Goal: Task Accomplishment & Management: Manage account settings

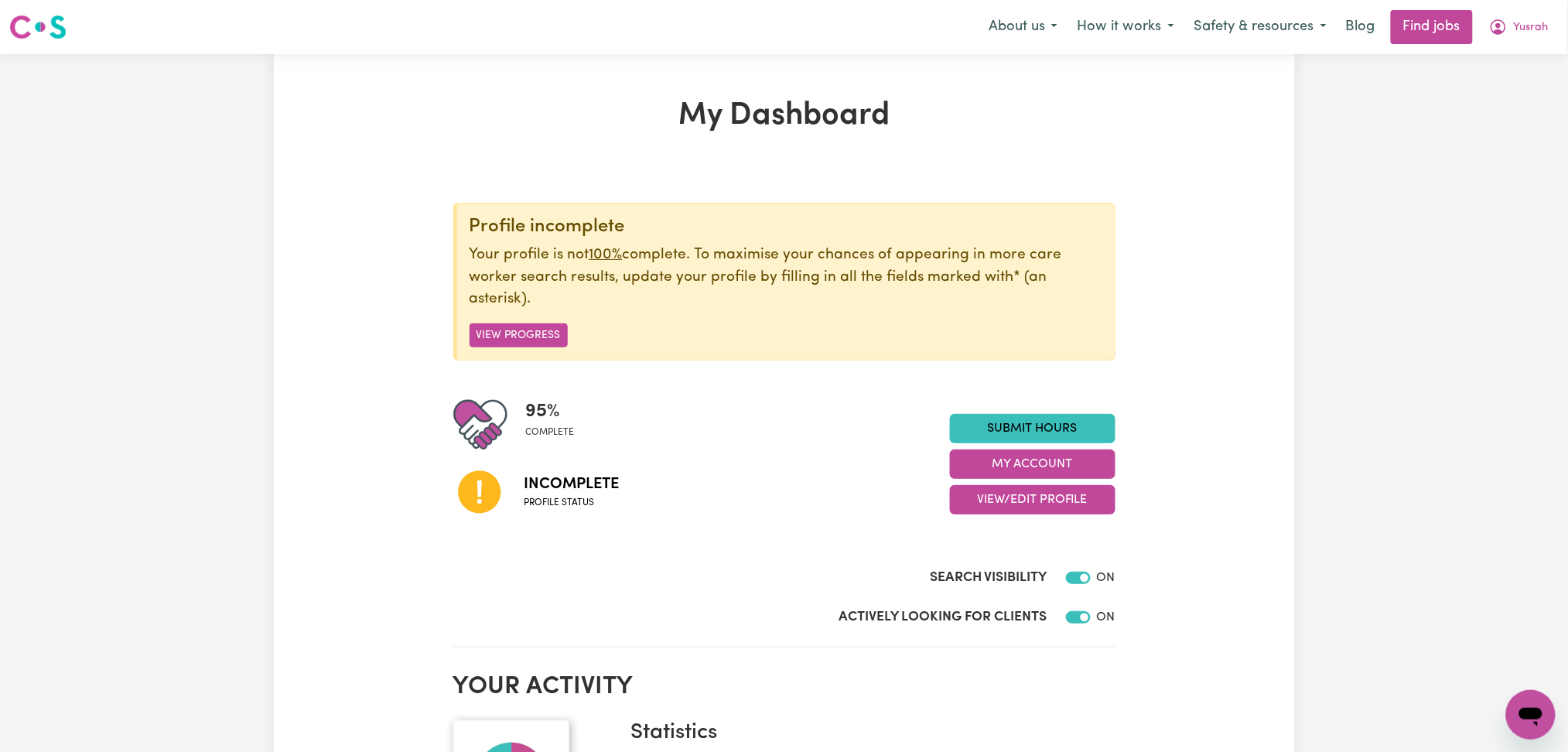
scroll to position [206, 0]
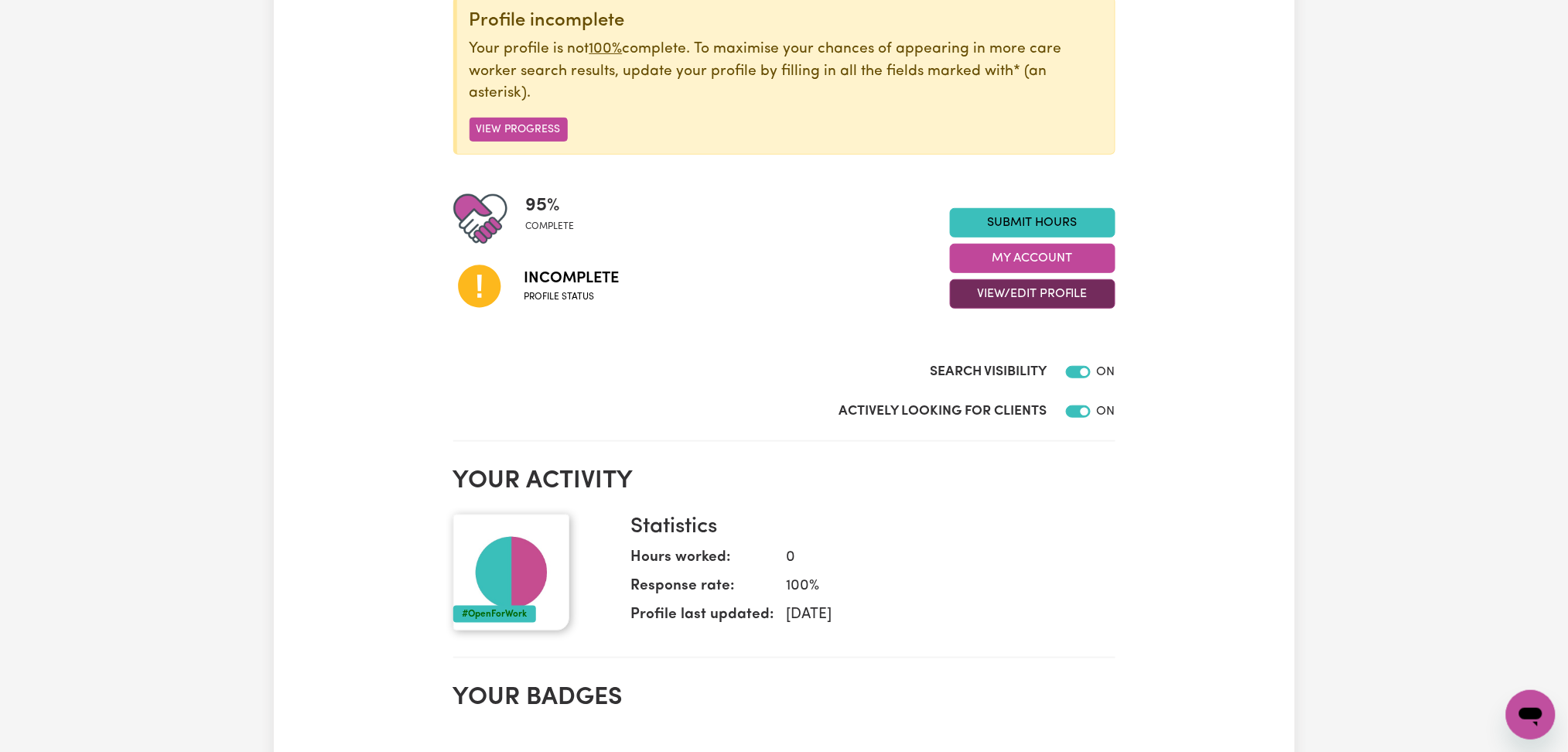
click at [1010, 304] on button "View/Edit Profile" at bounding box center [1033, 294] width 165 height 29
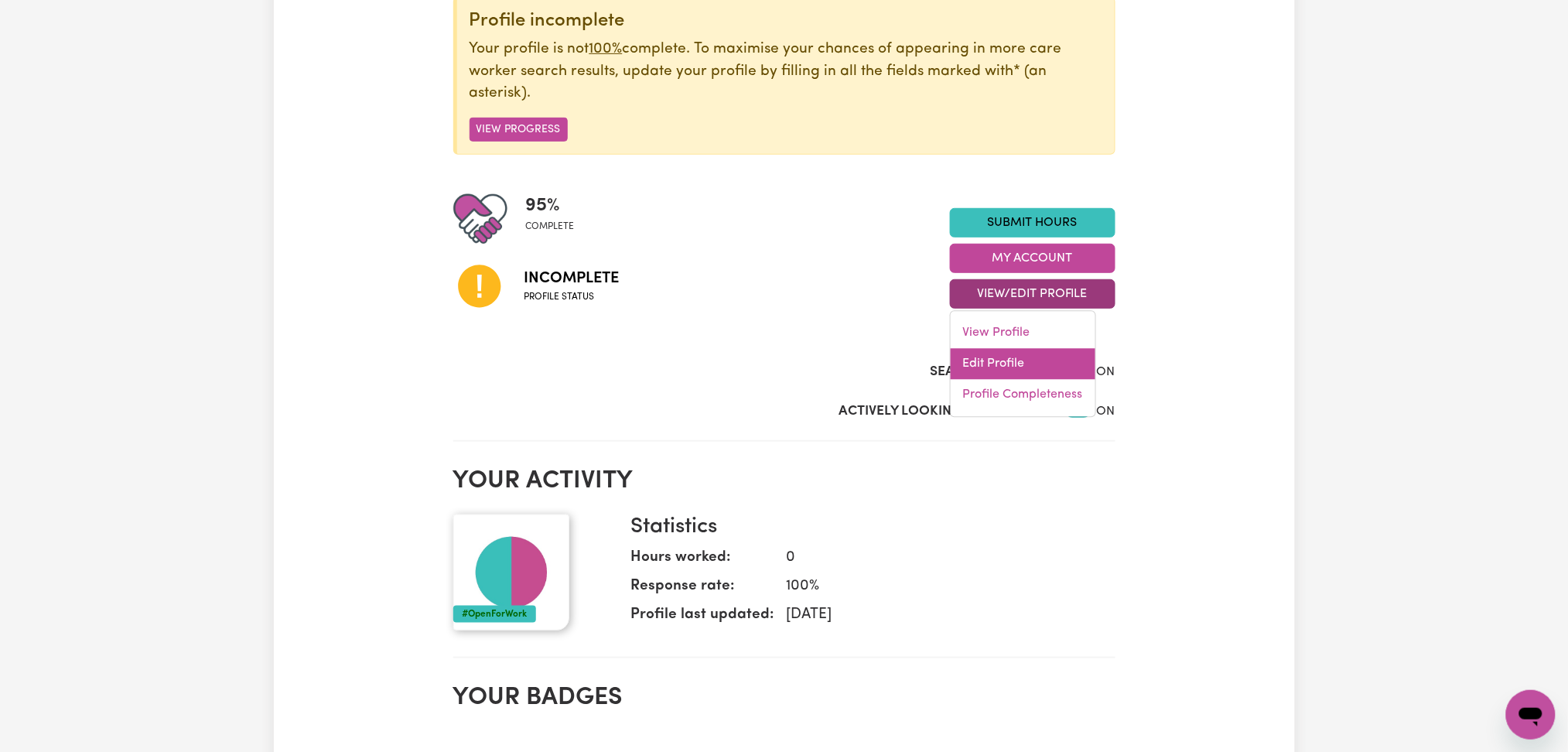
click at [998, 367] on link "Edit Profile" at bounding box center [1023, 364] width 145 height 31
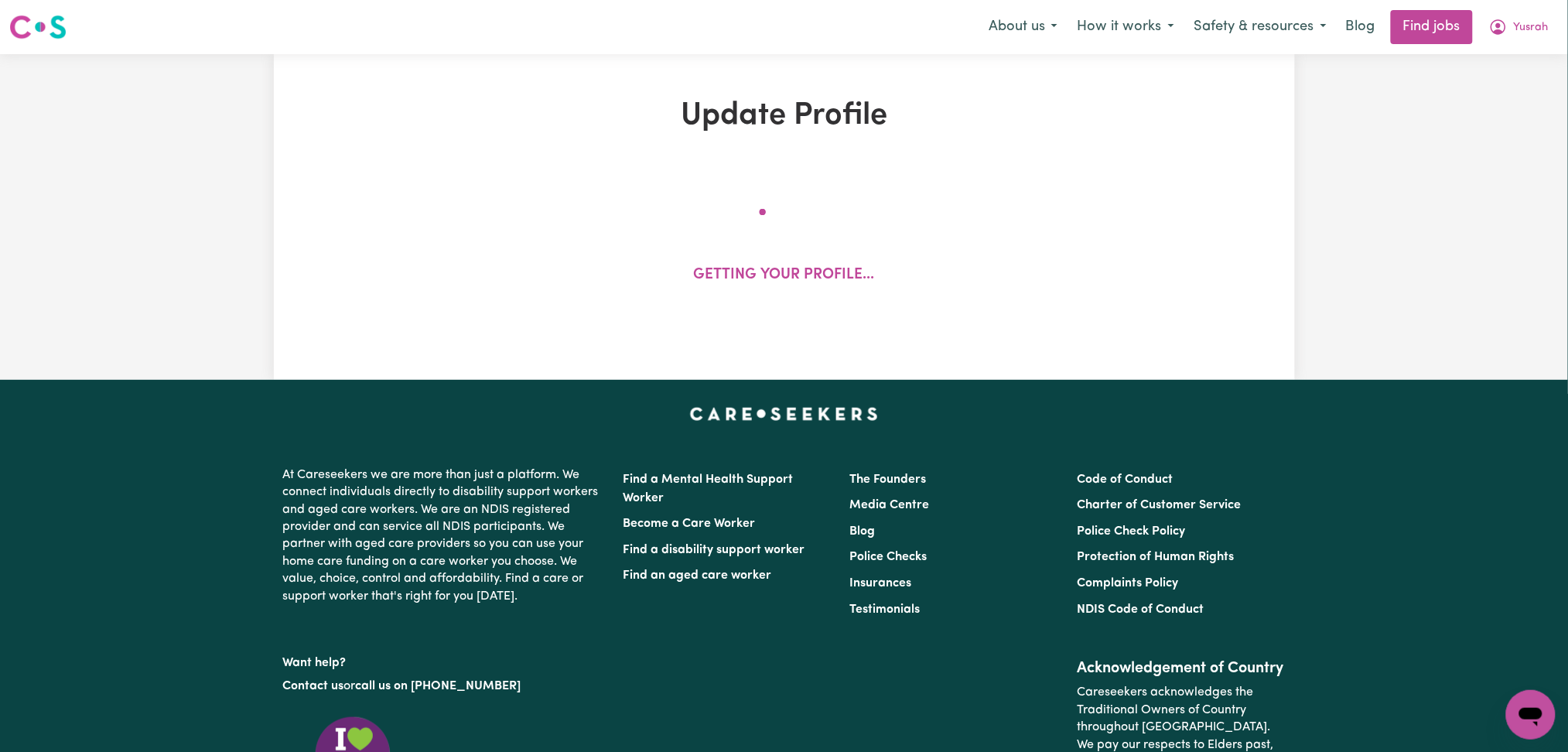
select select "[DEMOGRAPHIC_DATA]"
select select "[DEMOGRAPHIC_DATA] Citizen"
select select "Studying a healthcare related degree or qualification"
select select "41"
select select "56"
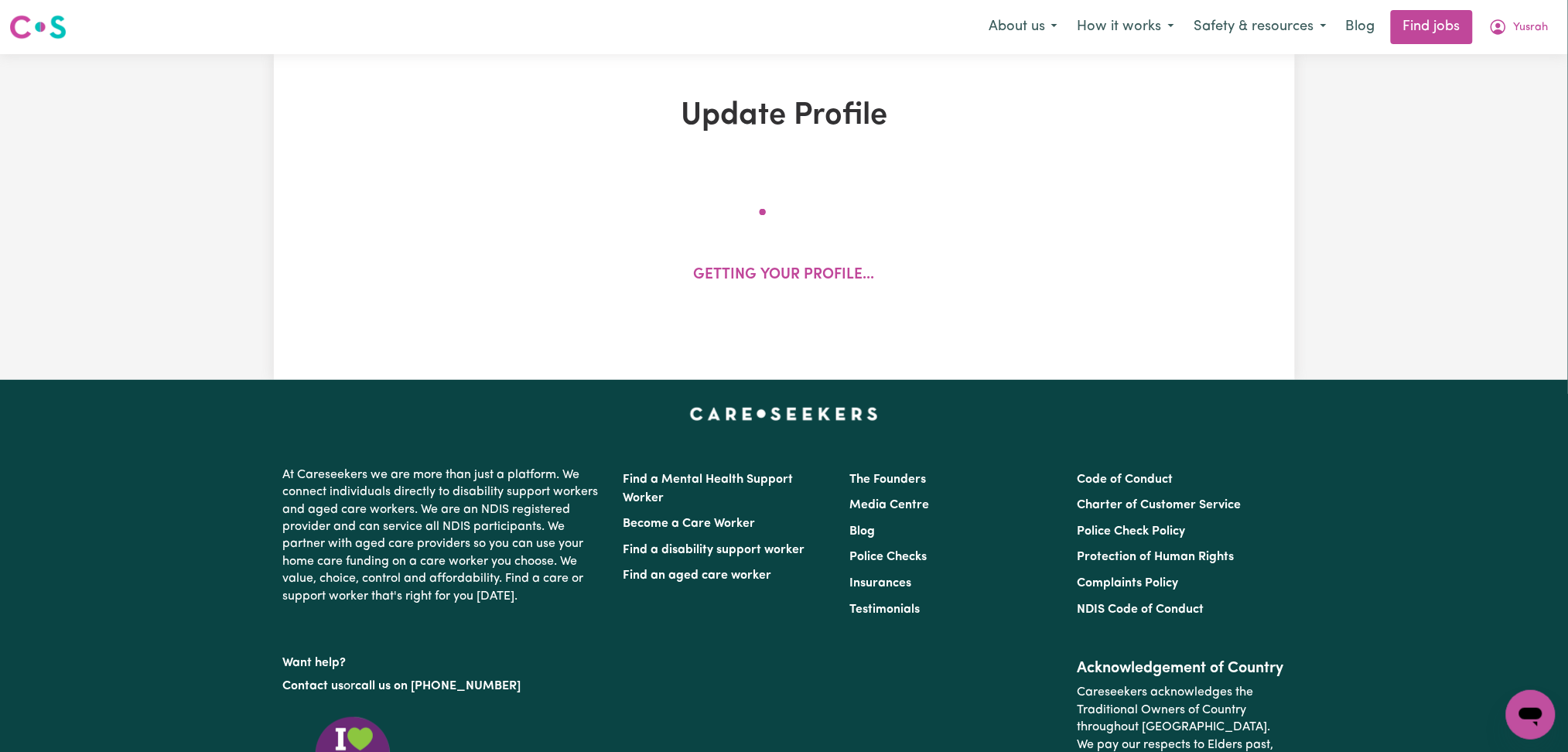
select select "71"
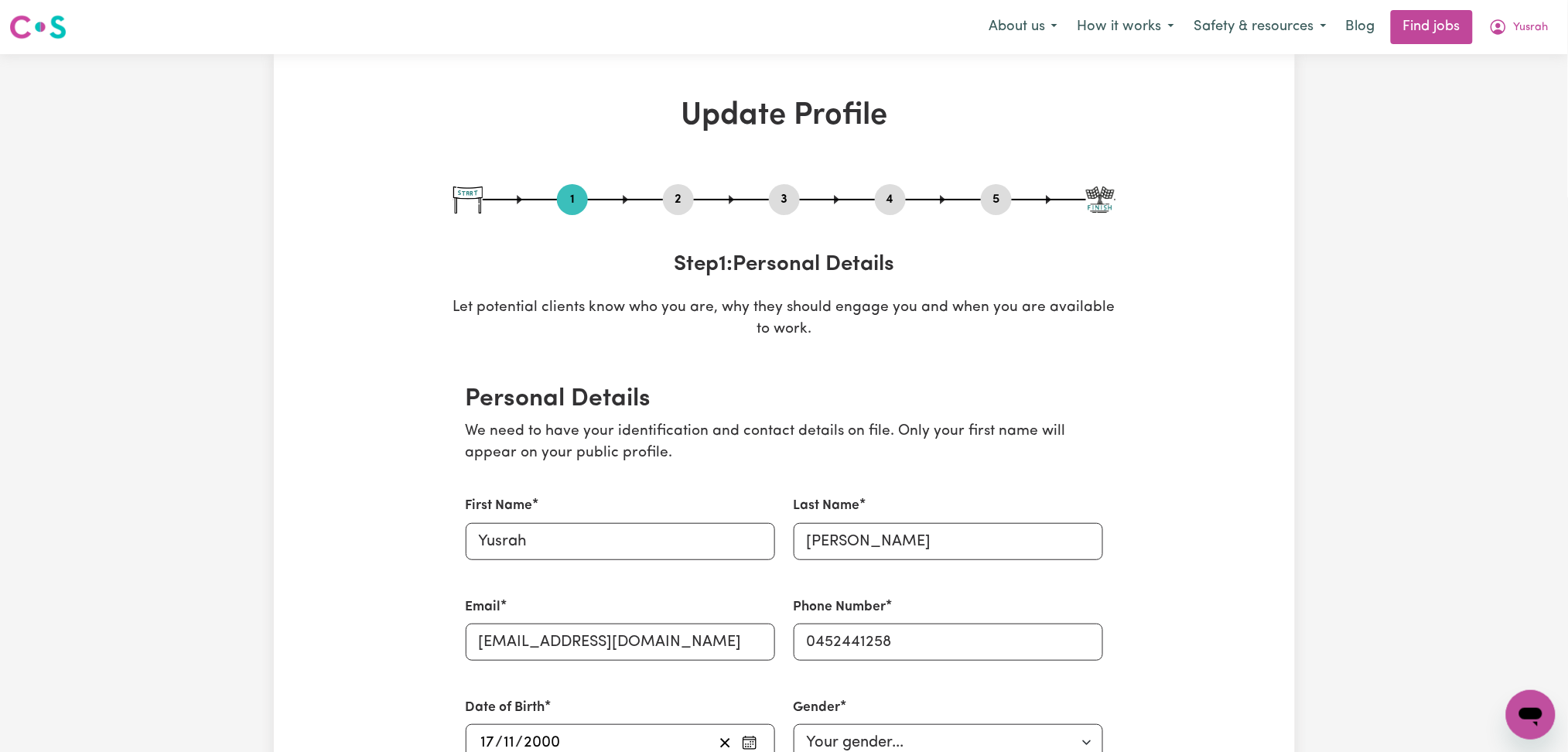
click at [676, 200] on button "2" at bounding box center [678, 199] width 31 height 20
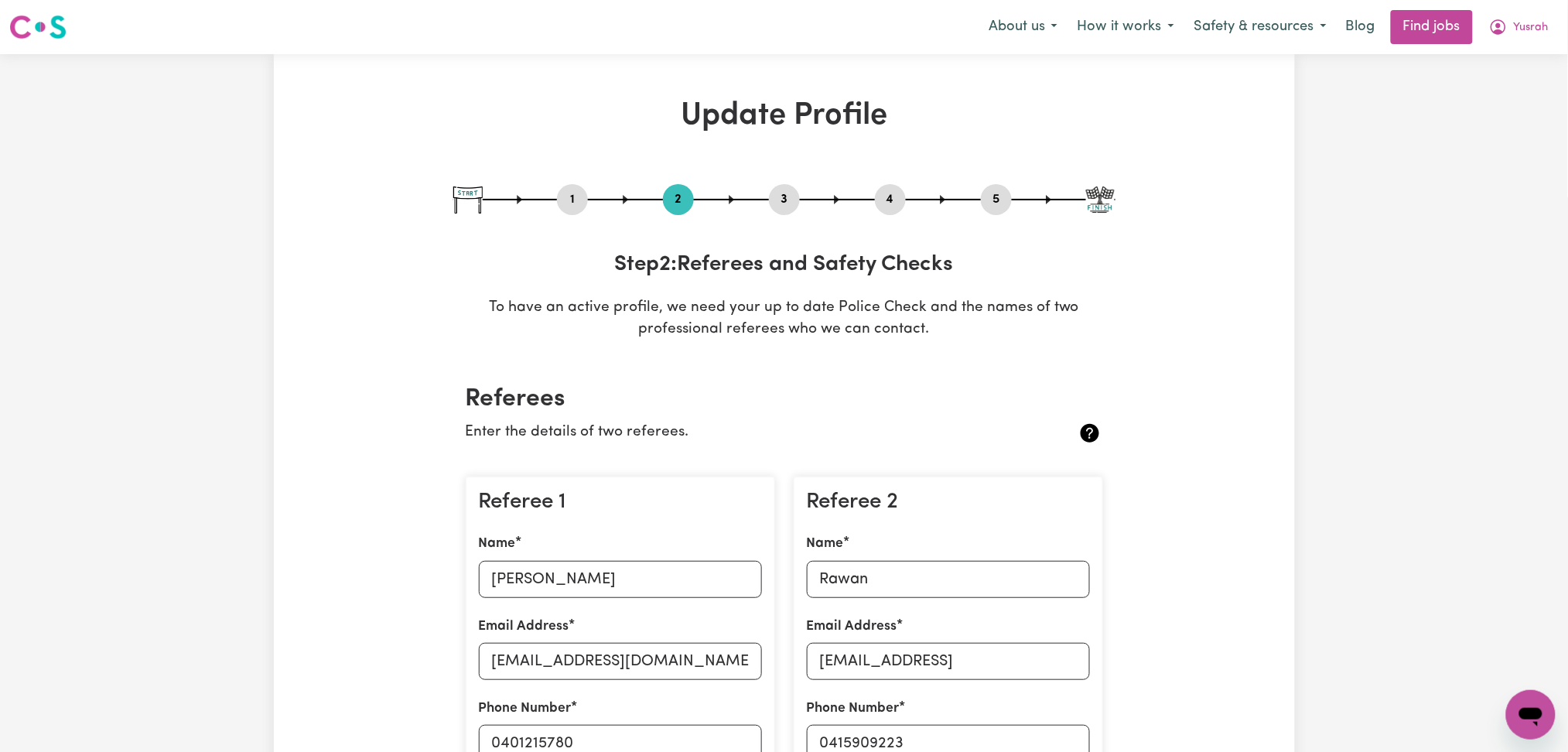
scroll to position [206, 0]
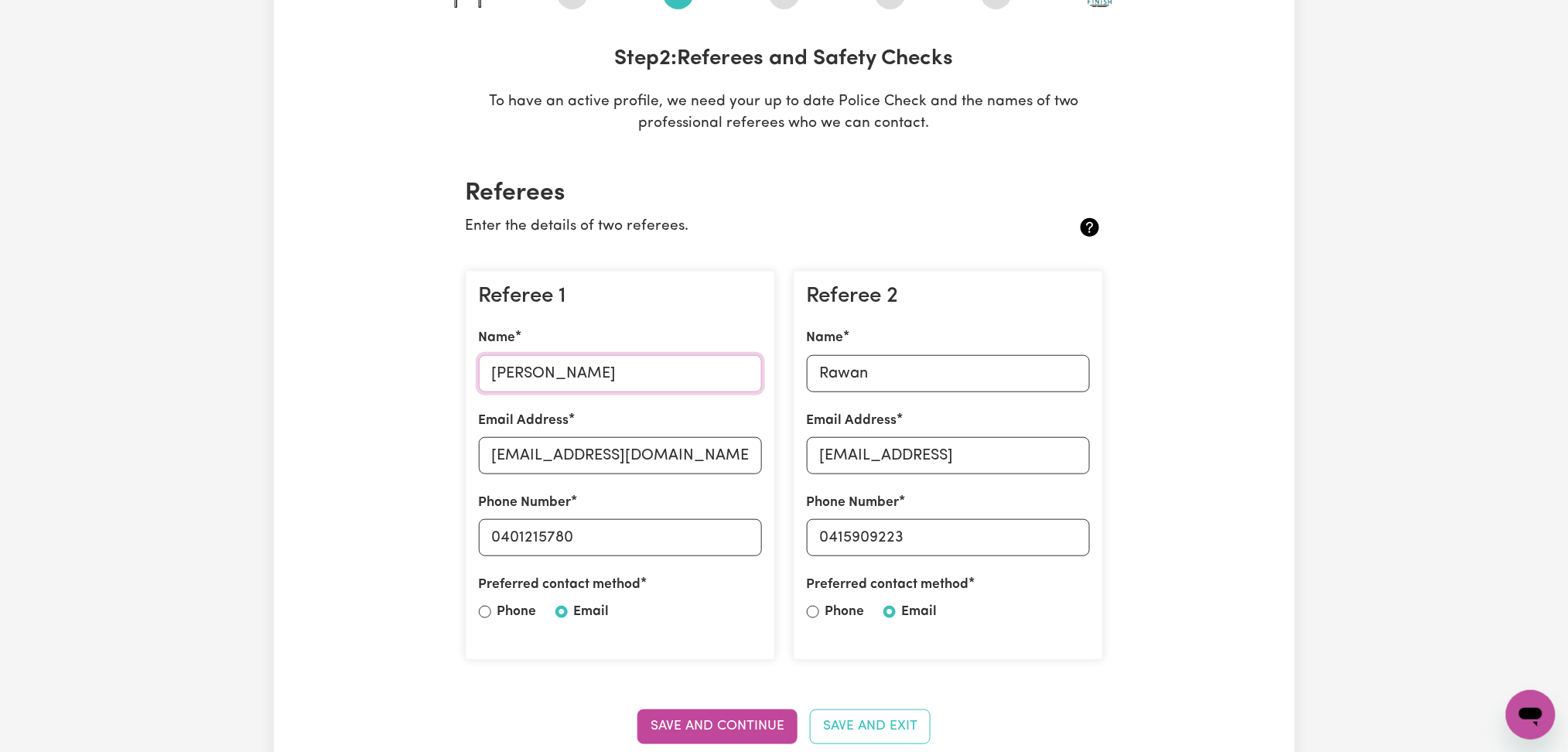
click at [570, 365] on input "[PERSON_NAME]" at bounding box center [620, 374] width 283 height 37
drag, startPoint x: 514, startPoint y: 428, endPoint x: 508, endPoint y: 444, distance: 17.1
click at [514, 431] on div "Email Address [EMAIL_ADDRESS][DOMAIN_NAME]" at bounding box center [620, 442] width 283 height 63
click at [508, 451] on input "[EMAIL_ADDRESS][DOMAIN_NAME]" at bounding box center [620, 455] width 283 height 37
drag, startPoint x: 497, startPoint y: 531, endPoint x: 674, endPoint y: 526, distance: 177.1
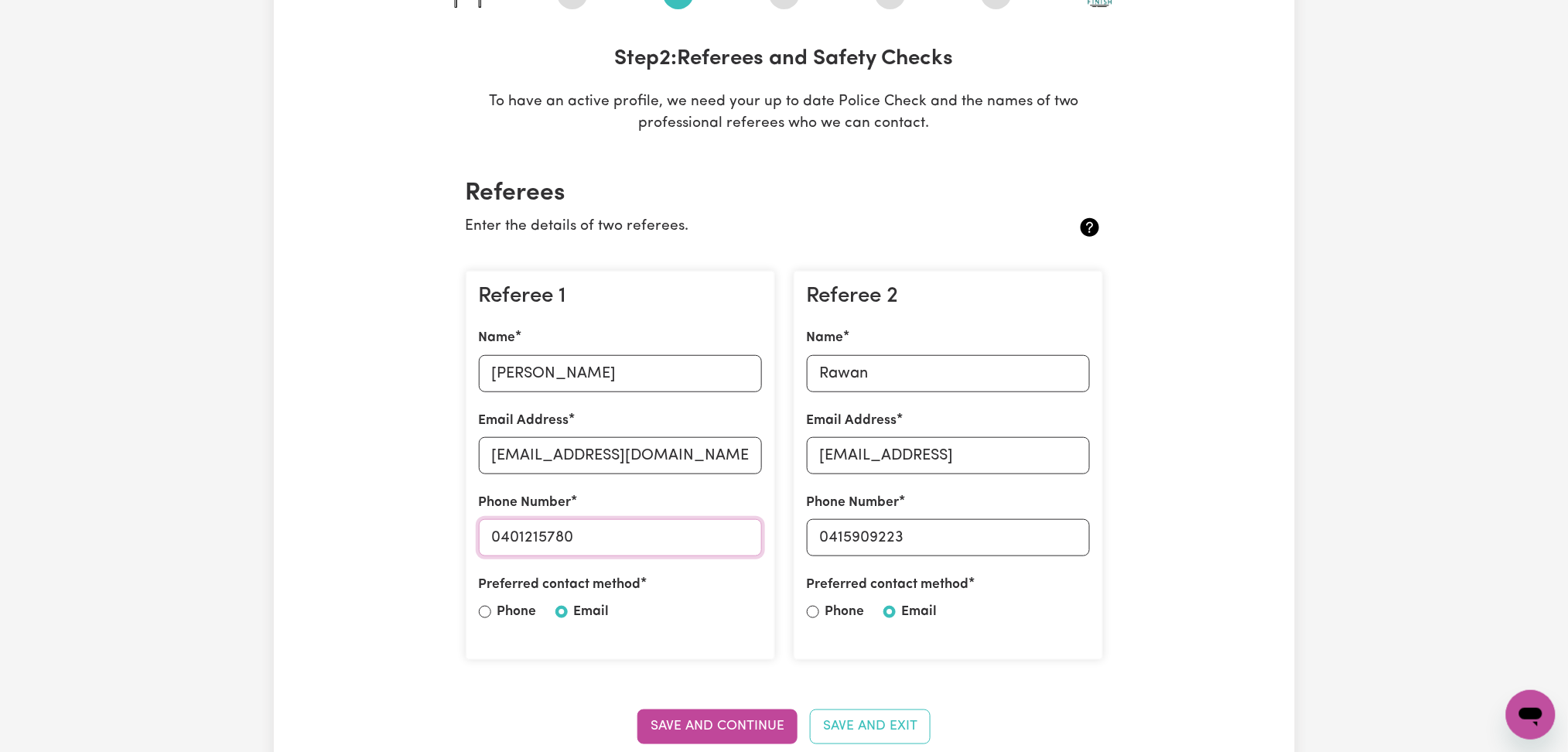
click at [673, 526] on input "0401215780" at bounding box center [620, 538] width 283 height 37
click at [860, 375] on input "Rawan" at bounding box center [948, 374] width 283 height 37
click at [840, 464] on input "[EMAIL_ADDRESS]" at bounding box center [948, 455] width 283 height 37
drag, startPoint x: 830, startPoint y: 530, endPoint x: 968, endPoint y: 527, distance: 138.0
click at [968, 527] on input "0415909223" at bounding box center [948, 538] width 283 height 37
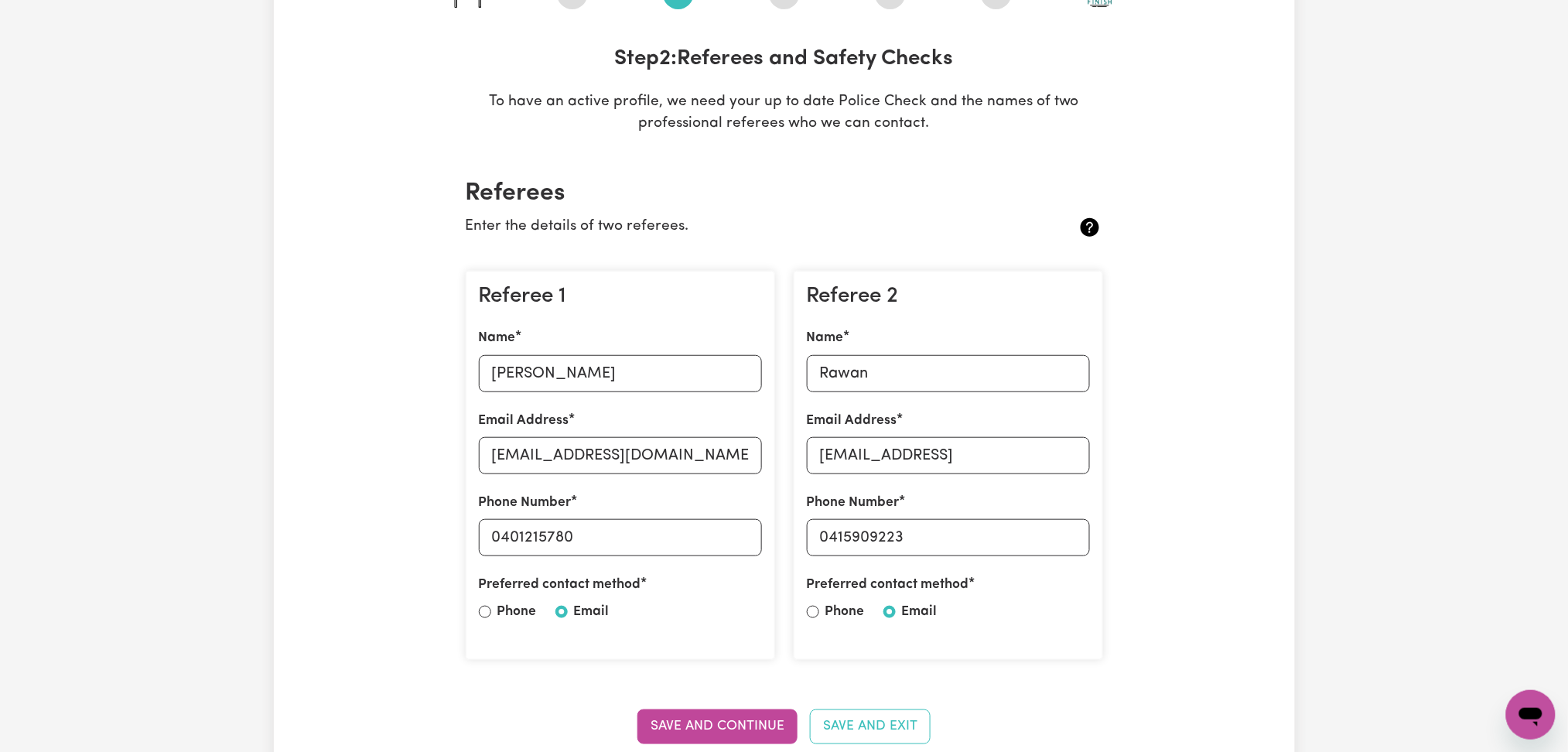
scroll to position [0, 0]
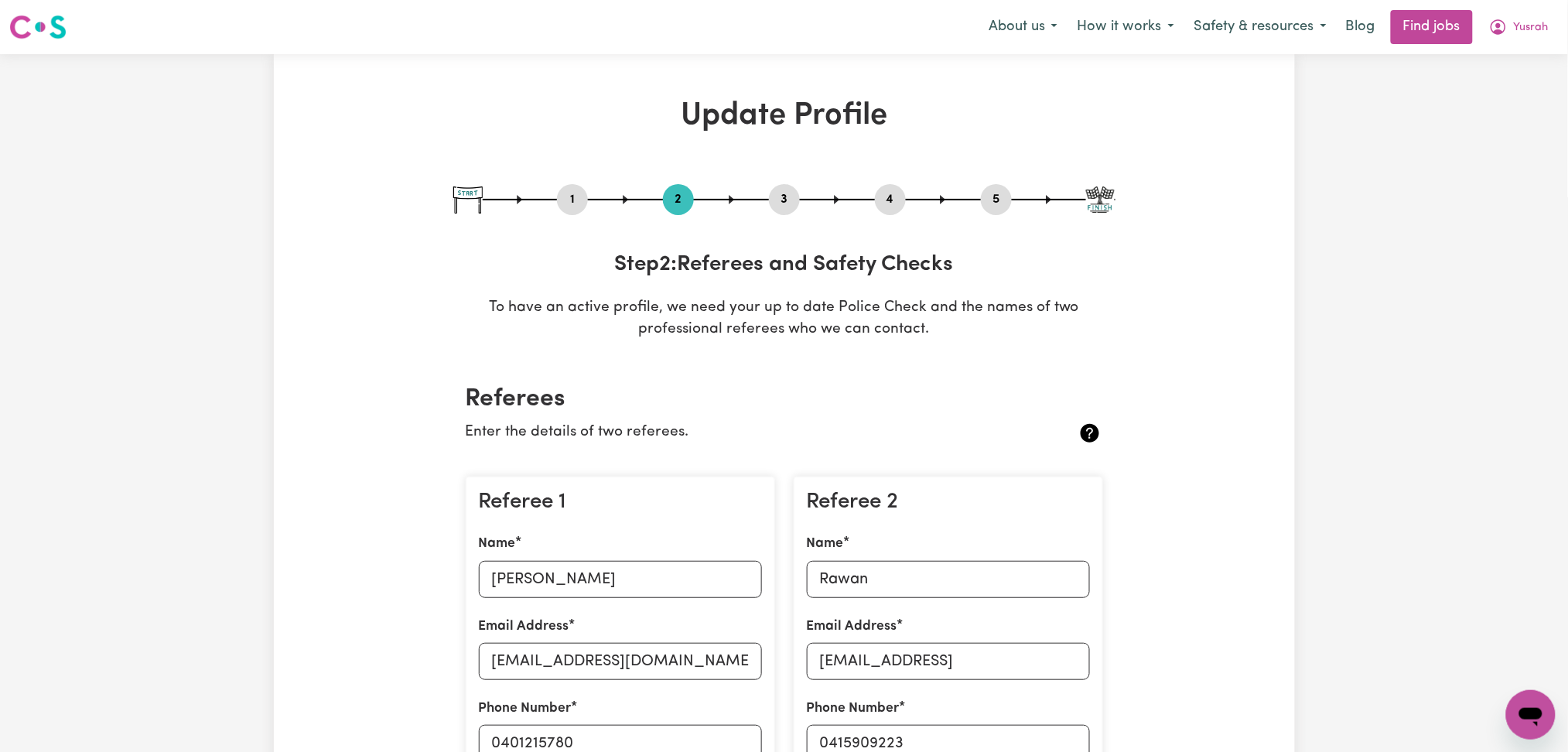
click at [875, 191] on button "4" at bounding box center [890, 199] width 31 height 20
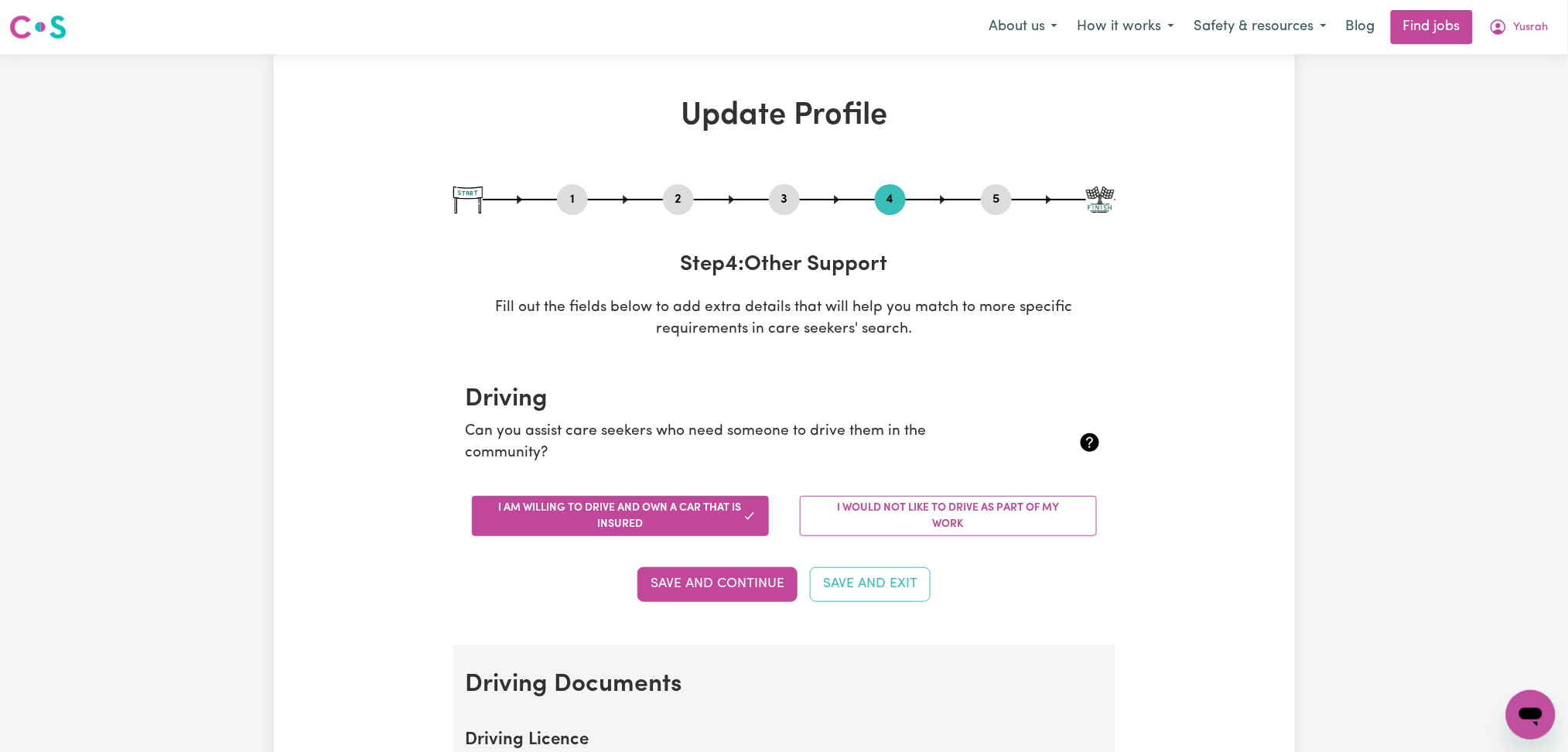
click at [998, 194] on button "5" at bounding box center [996, 199] width 31 height 20
select select "I am providing services privately on my own"
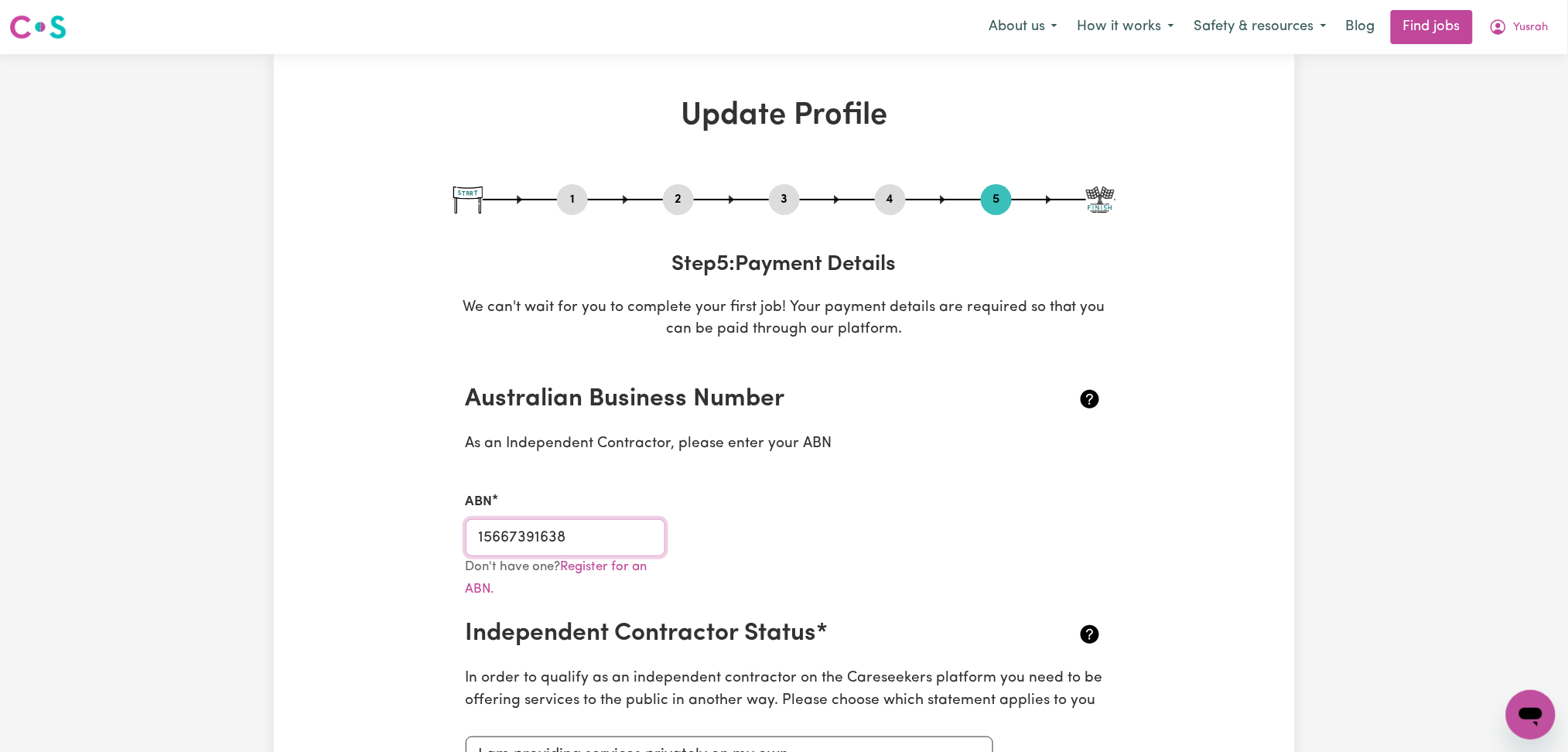
click at [617, 542] on input "15667391638" at bounding box center [566, 538] width 201 height 37
click at [1521, 40] on button "Yusrah" at bounding box center [1519, 27] width 80 height 33
click at [1499, 81] on link "My Dashboard" at bounding box center [1497, 89] width 123 height 29
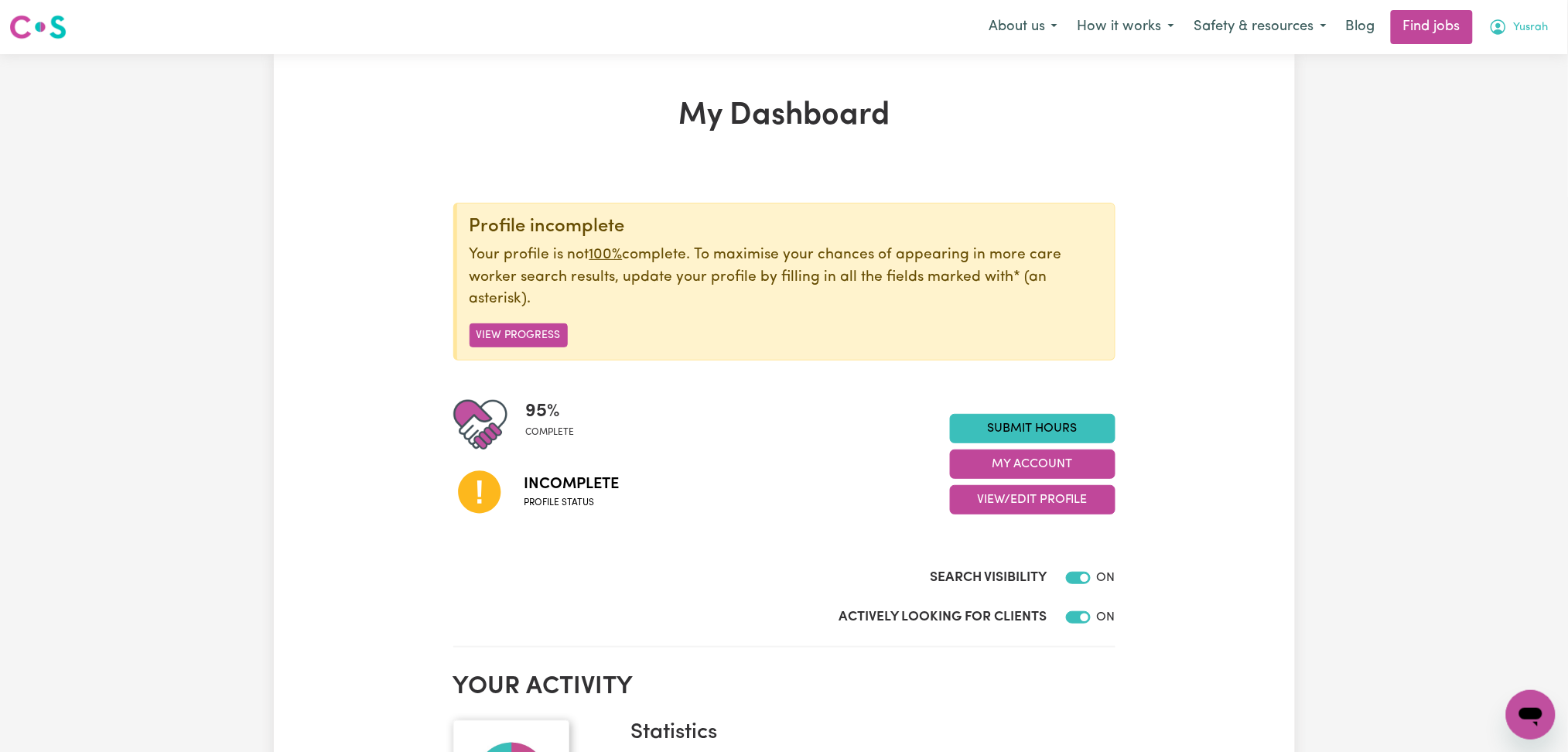
click at [1494, 29] on icon "My Account" at bounding box center [1498, 27] width 19 height 19
click at [1469, 111] on link "Logout" at bounding box center [1497, 118] width 123 height 29
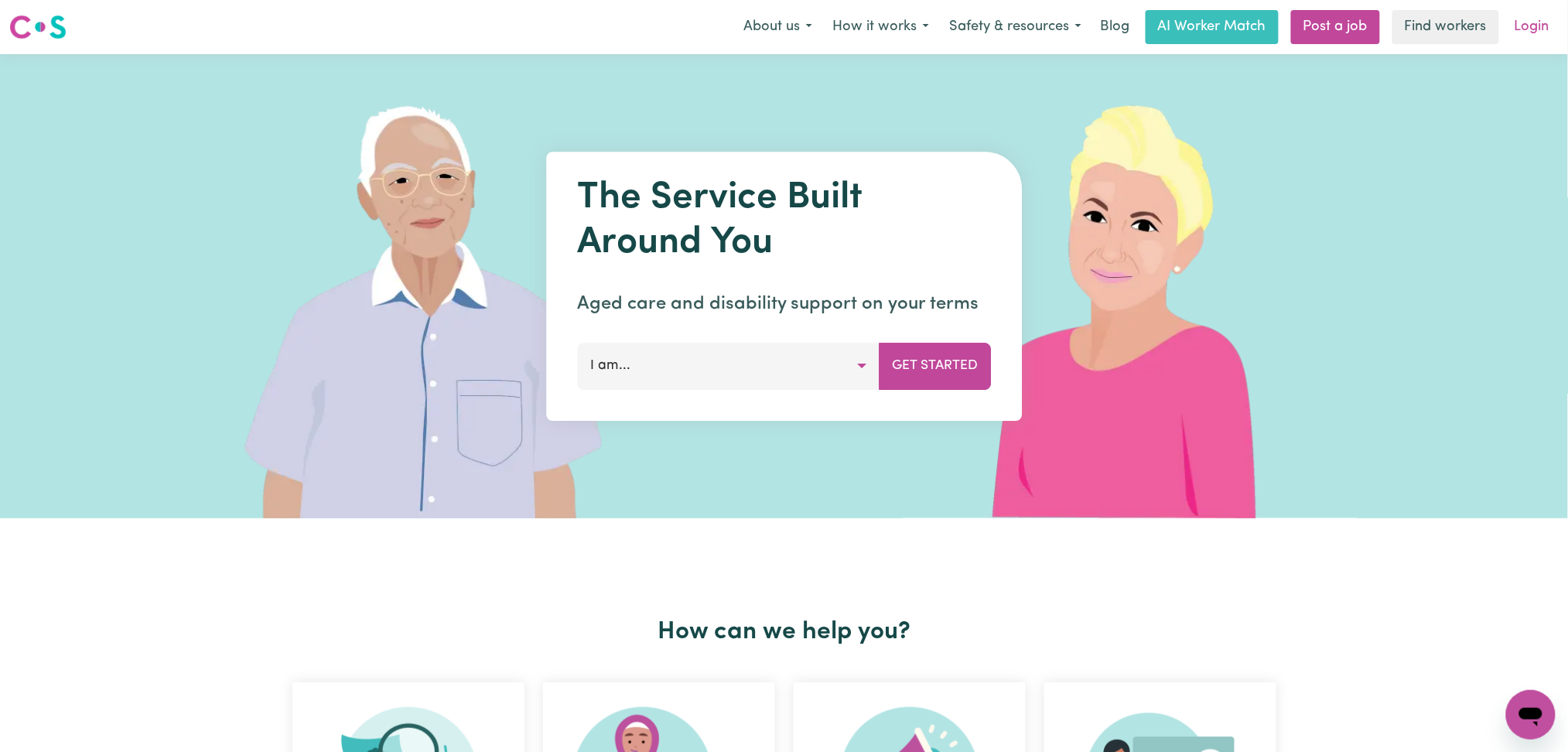
click at [1542, 29] on link "Login" at bounding box center [1532, 27] width 53 height 34
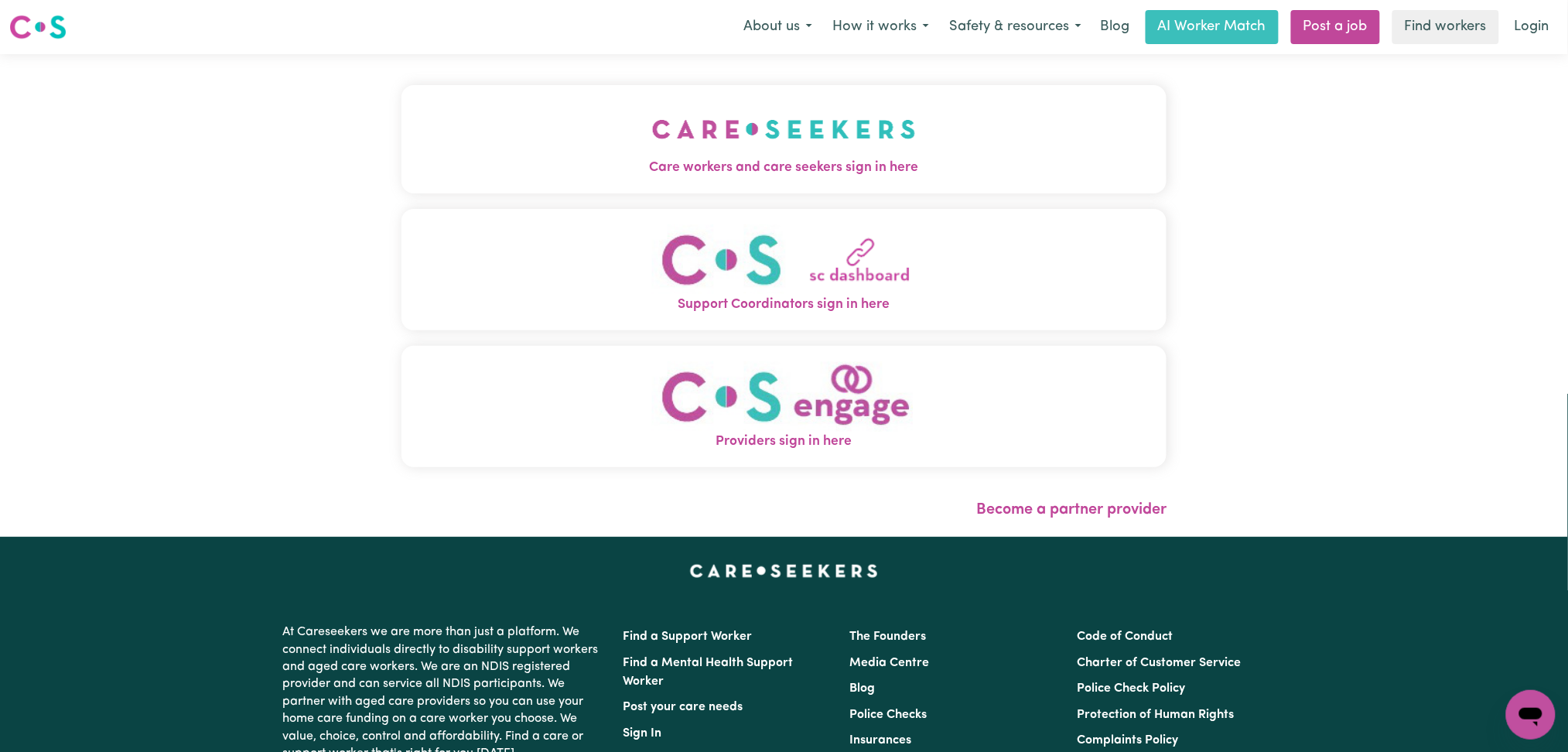
click at [652, 152] on img "Care workers and care seekers sign in here" at bounding box center [783, 129] width 264 height 57
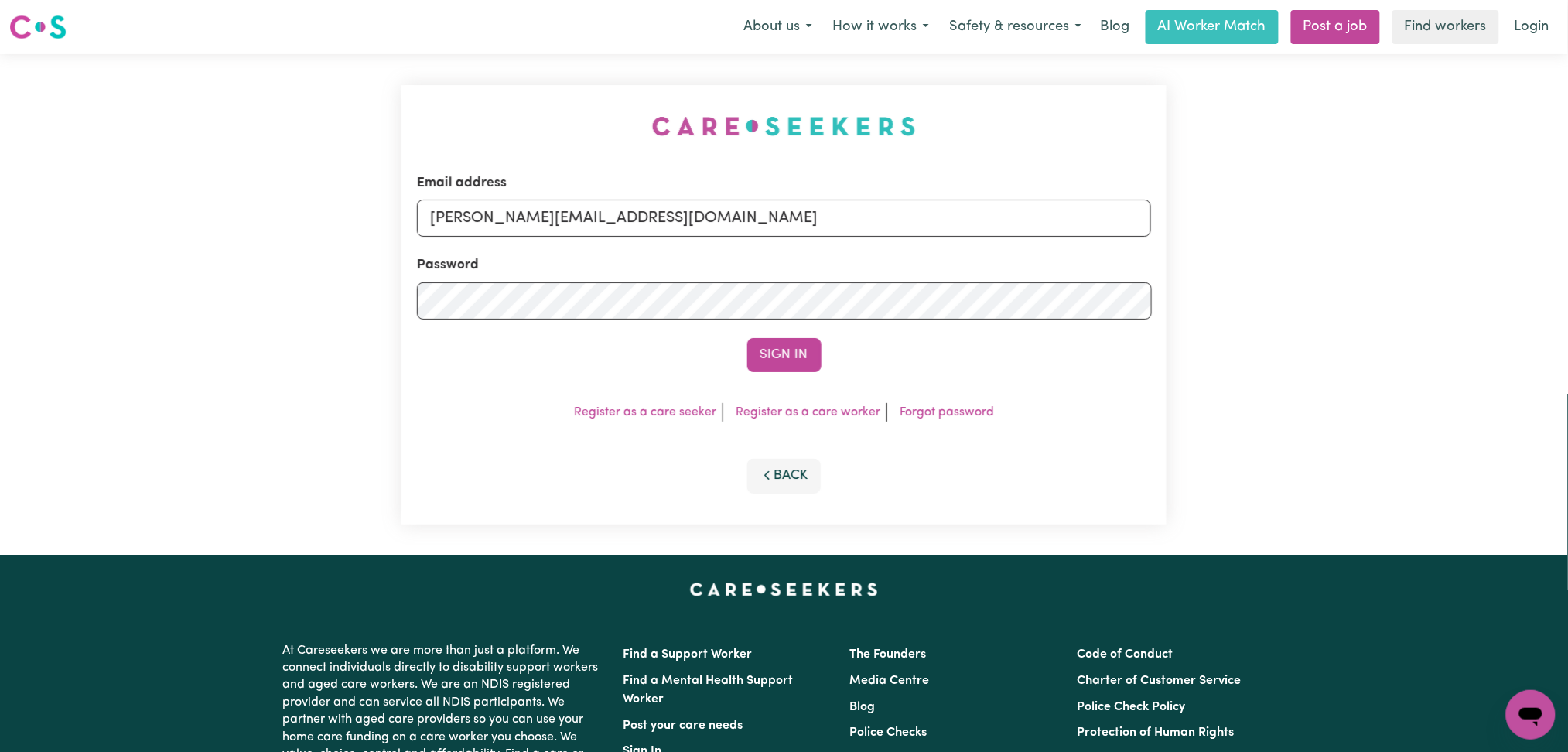
click at [640, 237] on form "Email address [PERSON_NAME][EMAIL_ADDRESS][DOMAIN_NAME] Password Sign In" at bounding box center [785, 273] width 735 height 199
click at [637, 229] on input "[PERSON_NAME][EMAIL_ADDRESS][DOMAIN_NAME]" at bounding box center [785, 218] width 735 height 37
drag, startPoint x: 508, startPoint y: 211, endPoint x: 872, endPoint y: 257, distance: 366.9
click at [872, 257] on form "Email address Superuser~[EMAIL_ADDRESS][DOMAIN_NAME] Password Sign In" at bounding box center [785, 273] width 735 height 199
type input "Superuser~[EMAIL_ADDRESS][DOMAIN_NAME]"
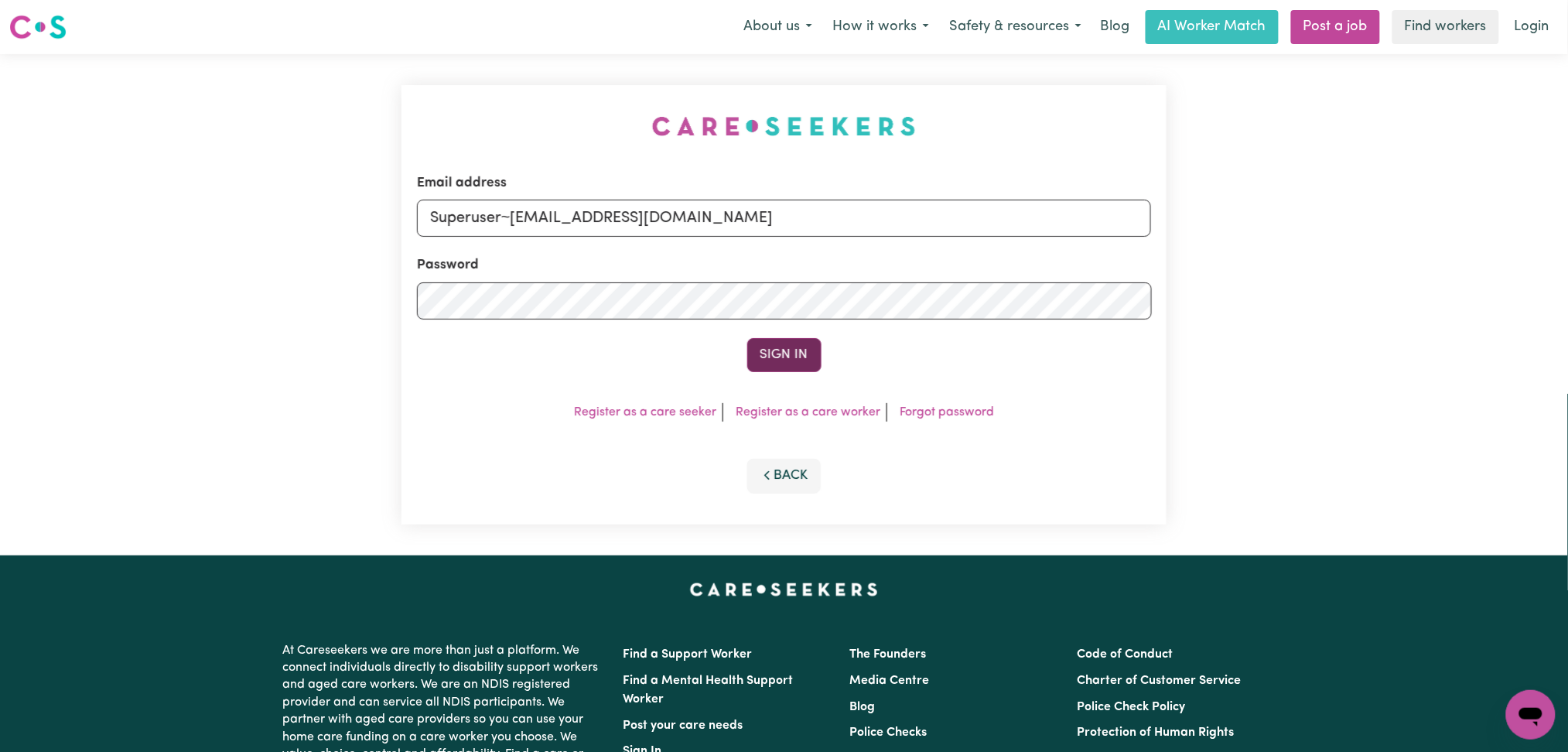
click at [771, 351] on button "Sign In" at bounding box center [785, 355] width 75 height 34
